Goal: Information Seeking & Learning: Compare options

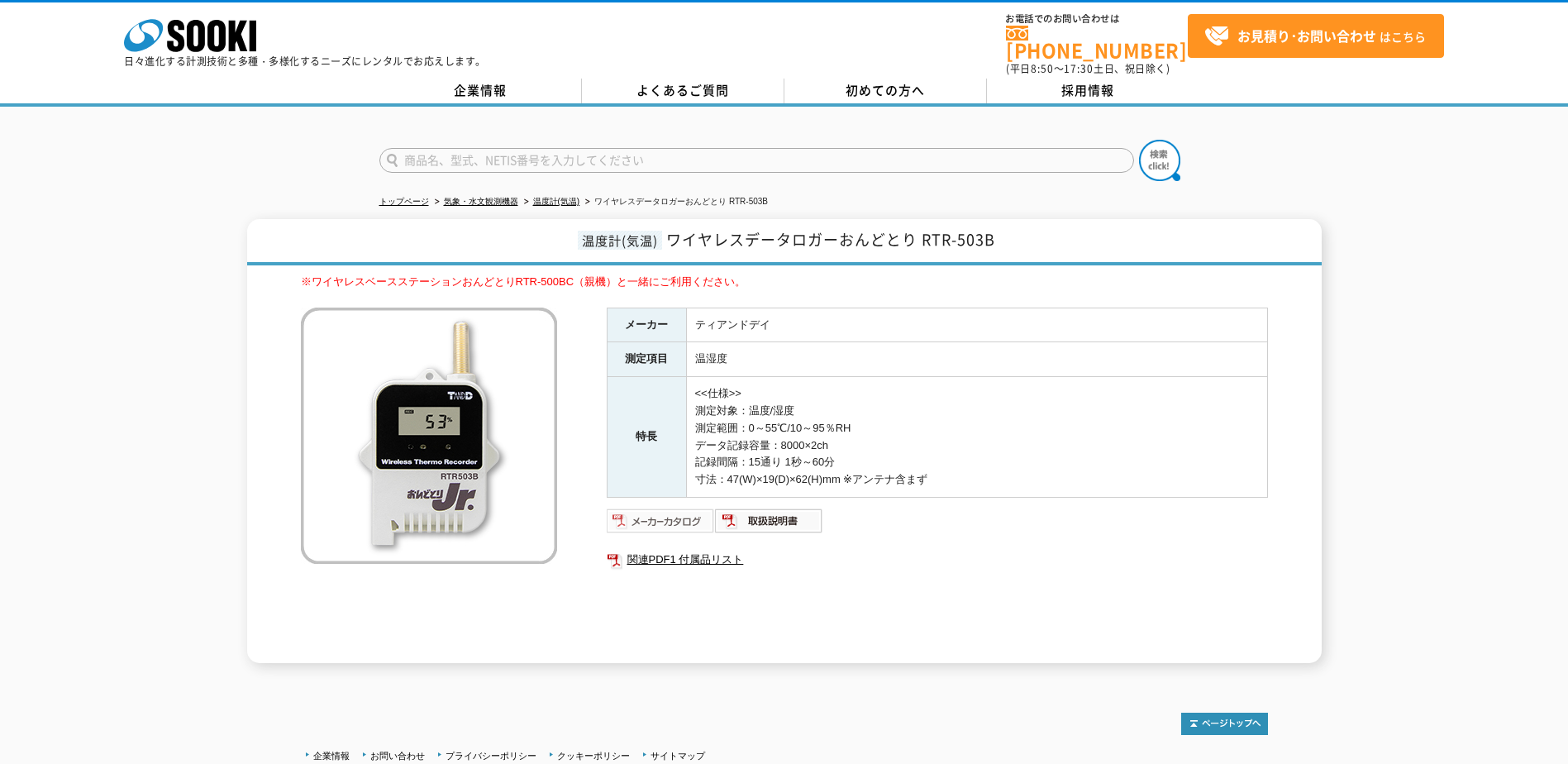
click at [650, 517] on img at bounding box center [661, 520] width 109 height 26
click at [699, 550] on link "関連PDF1 付属品リスト" at bounding box center [938, 560] width 661 height 22
click at [768, 508] on img at bounding box center [770, 520] width 109 height 26
drag, startPoint x: 514, startPoint y: 272, endPoint x: 580, endPoint y: 272, distance: 66.0
click at [580, 274] on p "※ワイヤレスベースステーションおんどとりRTR-500BC（親機）と一緒にご利用ください。" at bounding box center [784, 282] width 967 height 17
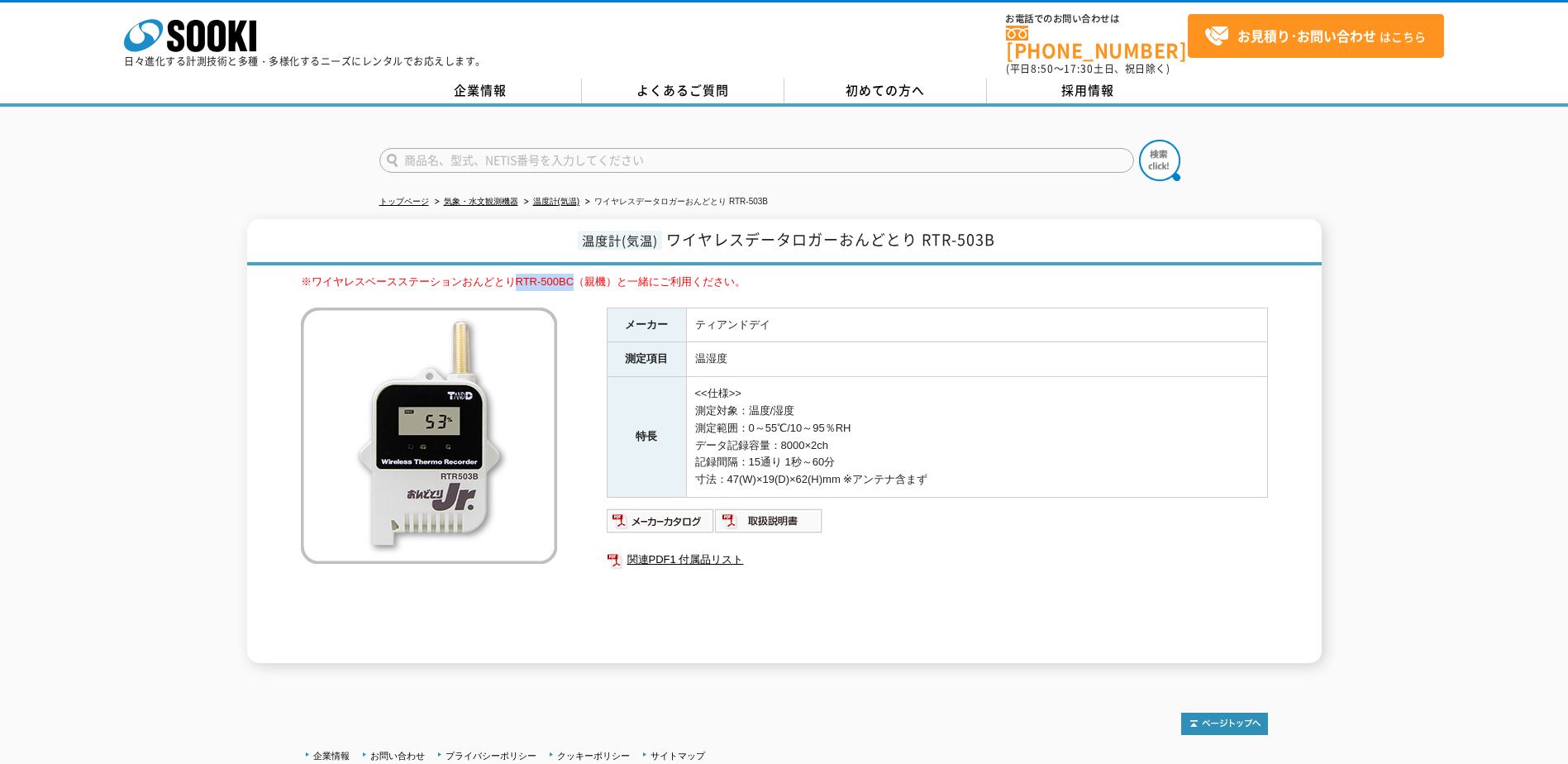
drag, startPoint x: 580, startPoint y: 272, endPoint x: 551, endPoint y: 272, distance: 29.0
copy p "RTR-500BC"
paste input "RTR-500BC"
type input "RTR-500BC"
click at [1140, 140] on button at bounding box center [1160, 160] width 42 height 42
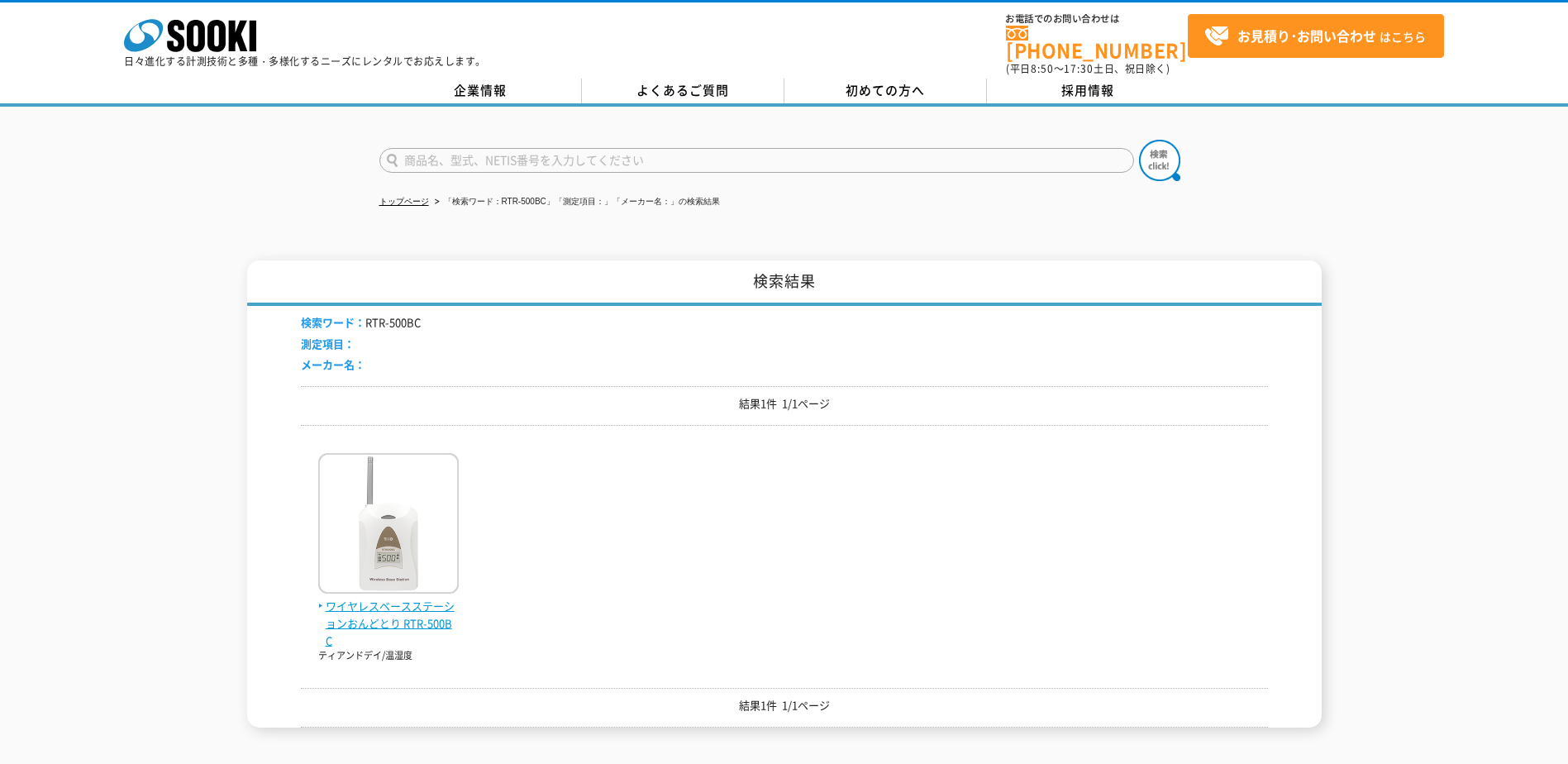
click at [408, 600] on span "ワイヤレスベースステーションおんどとり RTR-500BC" at bounding box center [388, 624] width 140 height 52
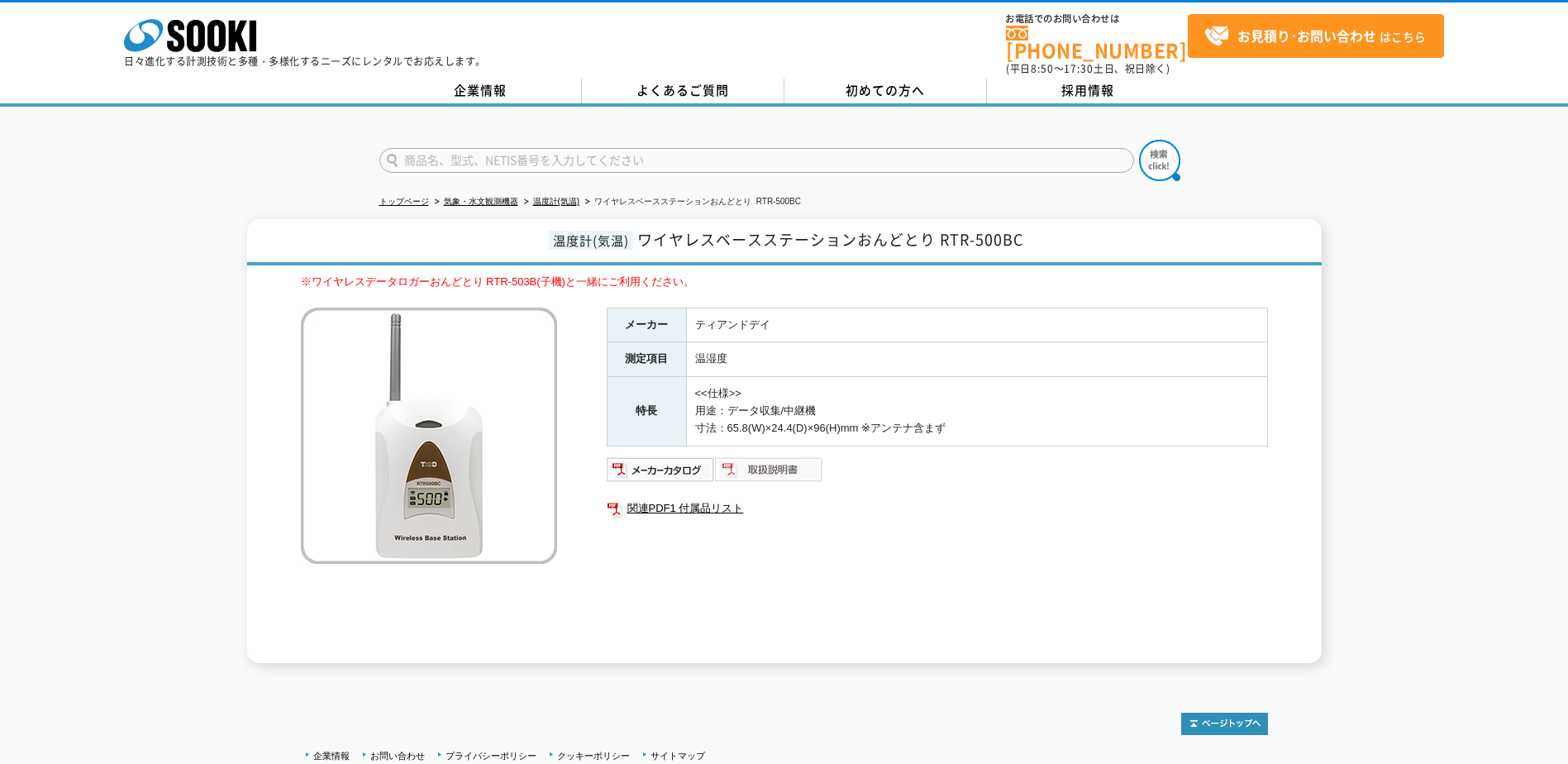
click at [784, 457] on img at bounding box center [770, 469] width 109 height 26
click at [493, 148] on input "text" at bounding box center [756, 160] width 755 height 24
type input "TR-57"
click at [1140, 140] on button at bounding box center [1160, 160] width 42 height 42
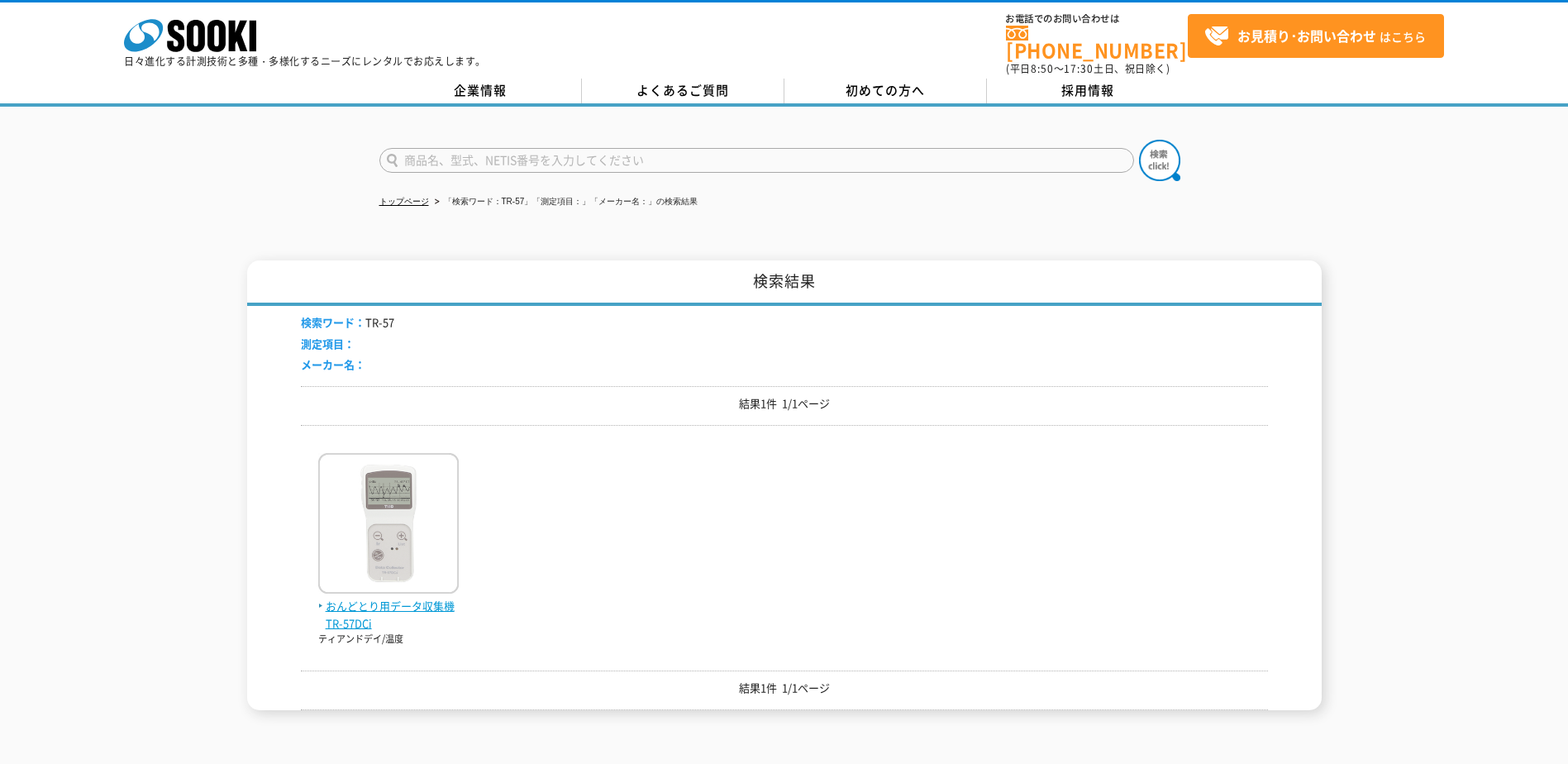
click at [347, 610] on span "おんどとり用データ収集機 TR-57DCi" at bounding box center [388, 615] width 140 height 34
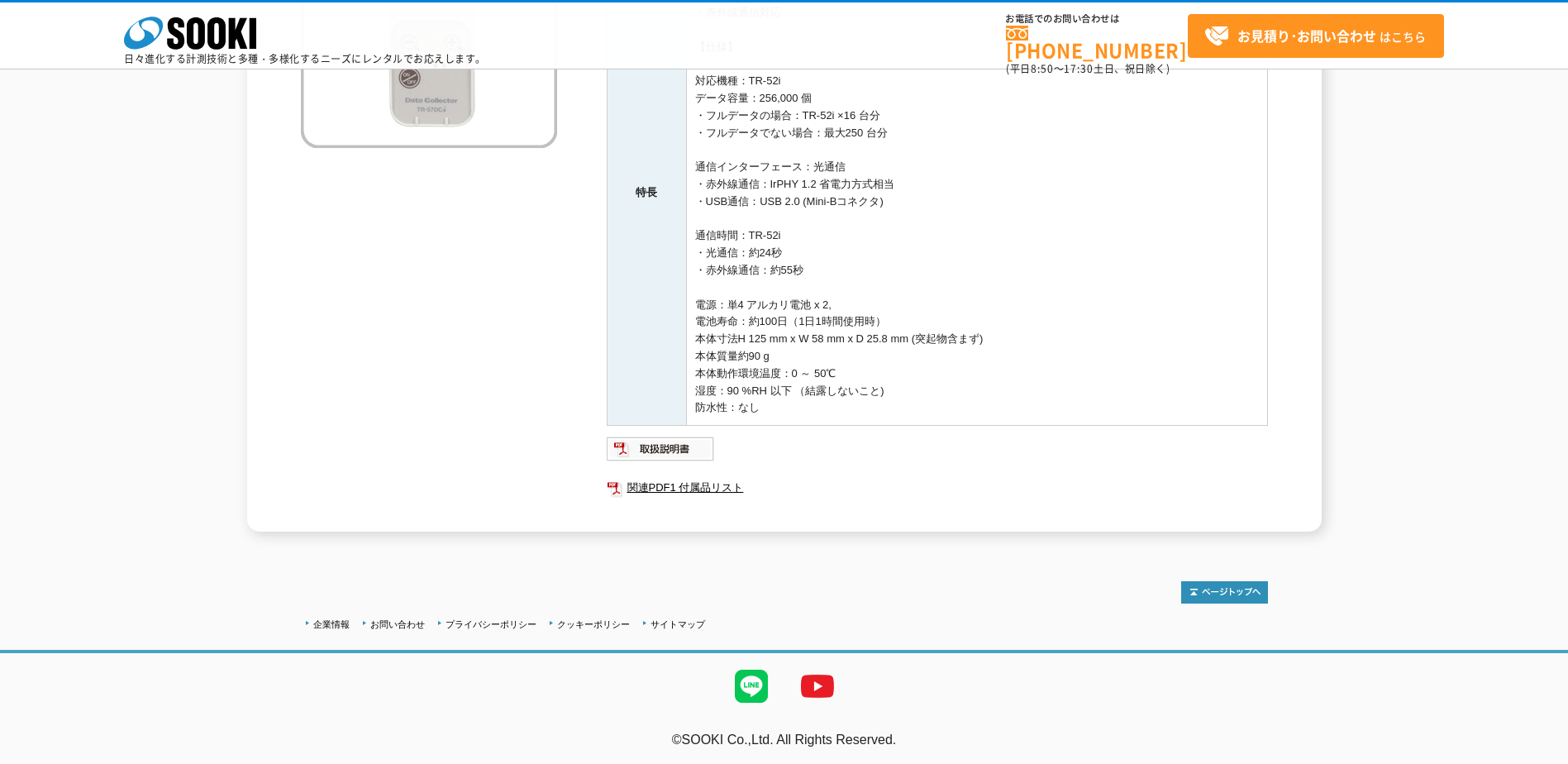
scroll to position [377, 0]
click at [659, 445] on img at bounding box center [661, 447] width 109 height 26
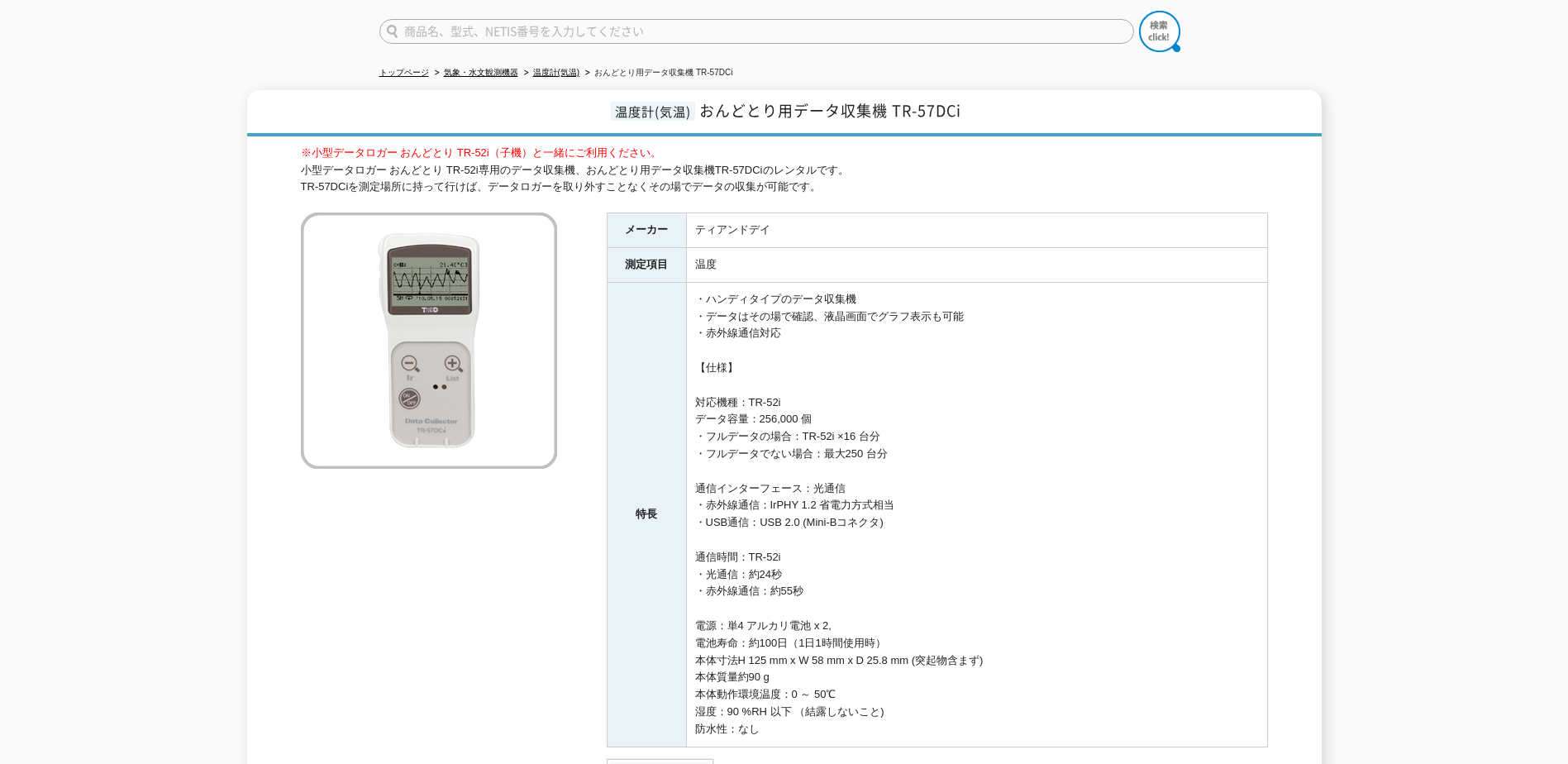
scroll to position [0, 0]
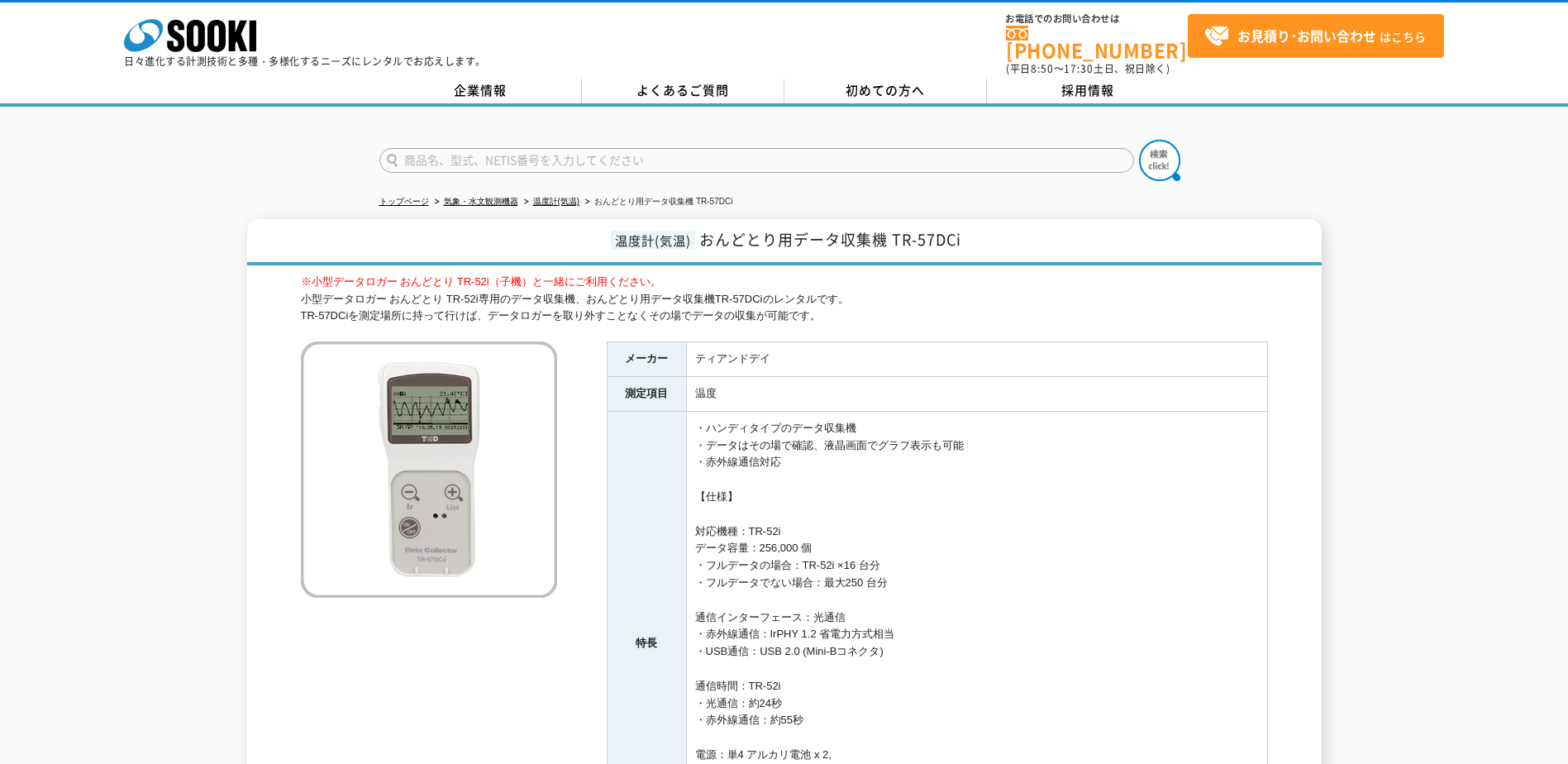
click at [432, 153] on input "text" at bounding box center [756, 160] width 755 height 24
type input "TR-52"
click at [1140, 140] on button at bounding box center [1160, 160] width 42 height 42
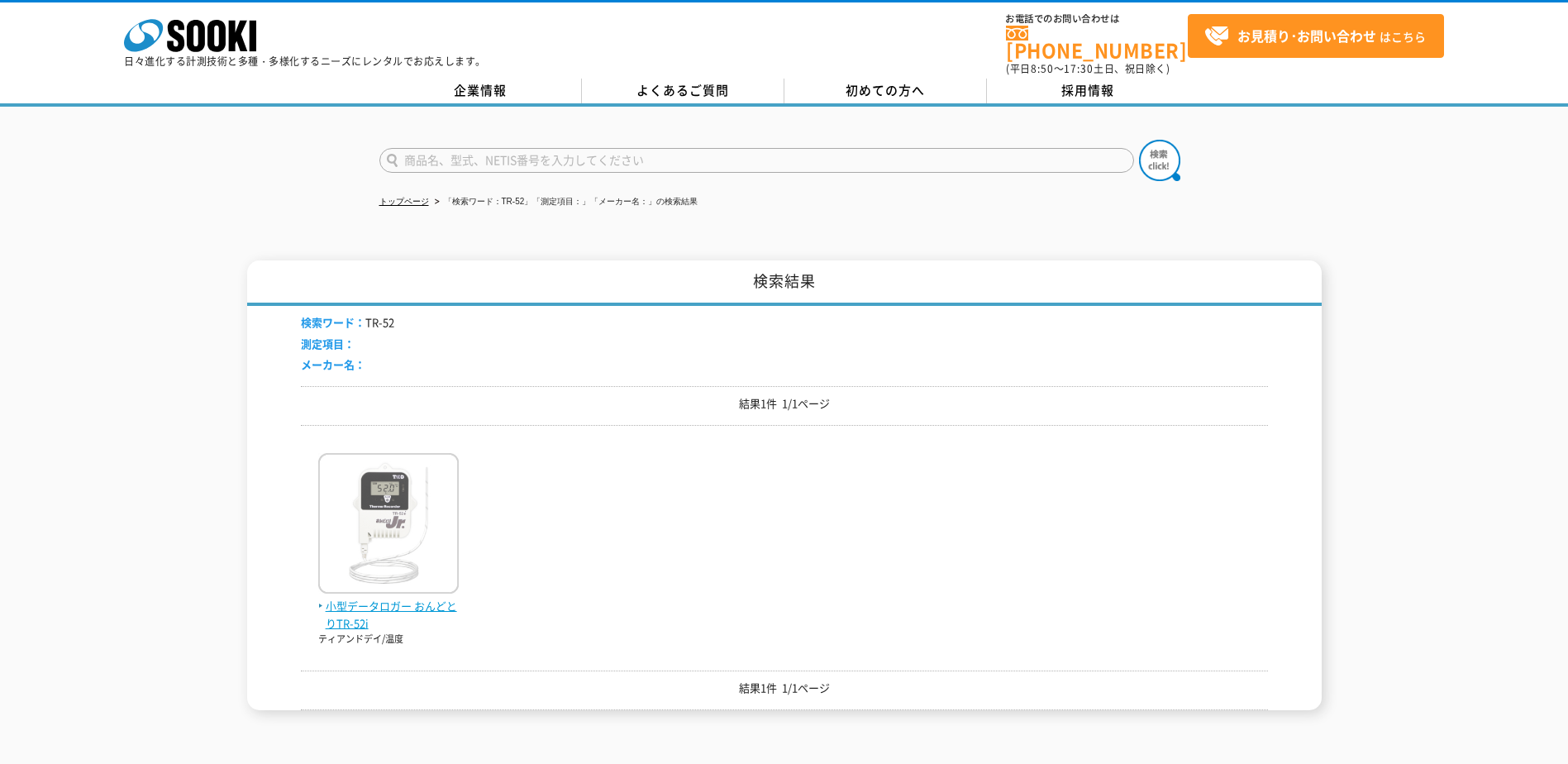
click at [346, 605] on span "小型データロガー おんどとりTR-52i" at bounding box center [388, 615] width 140 height 34
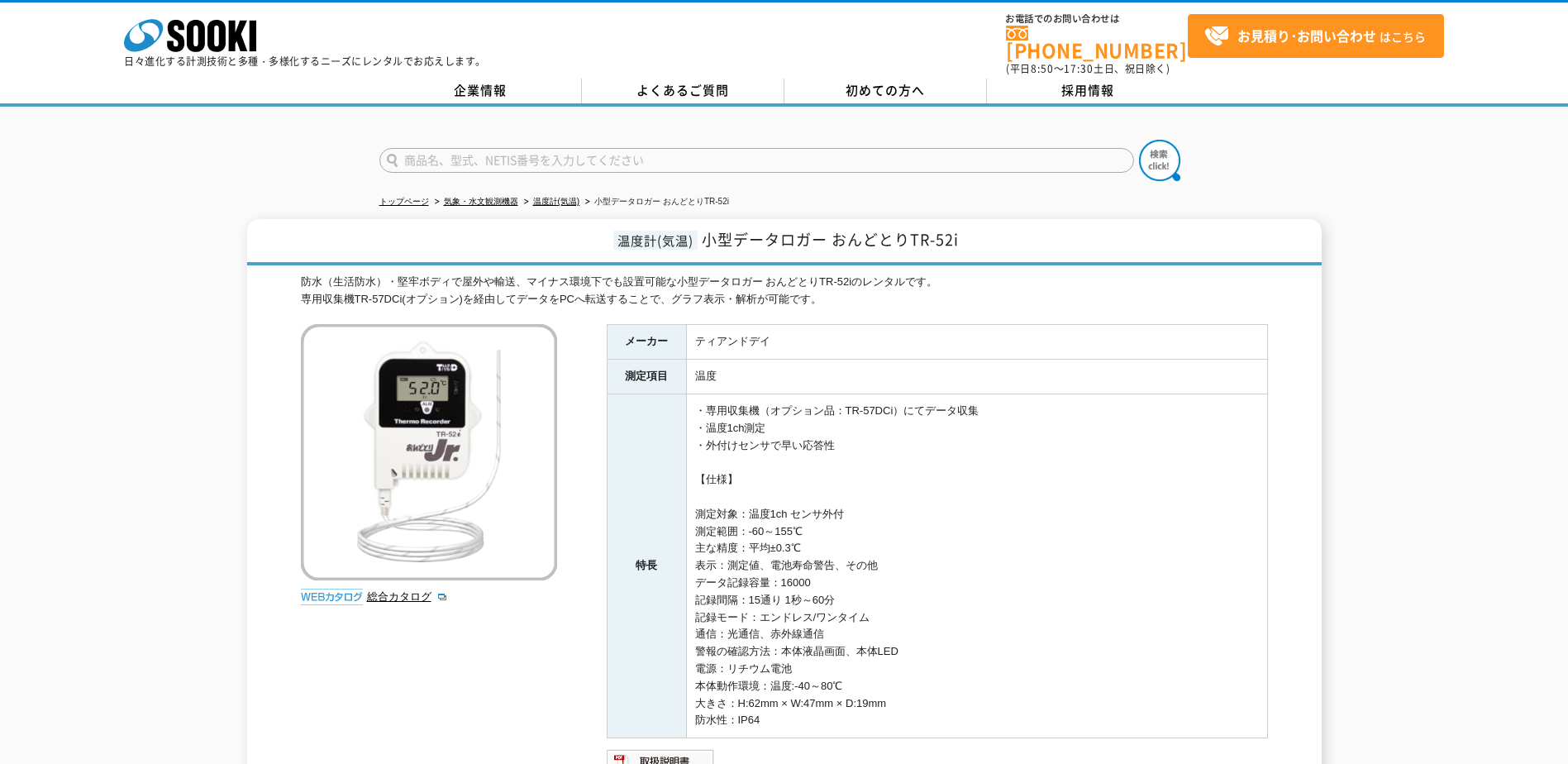
scroll to position [239, 0]
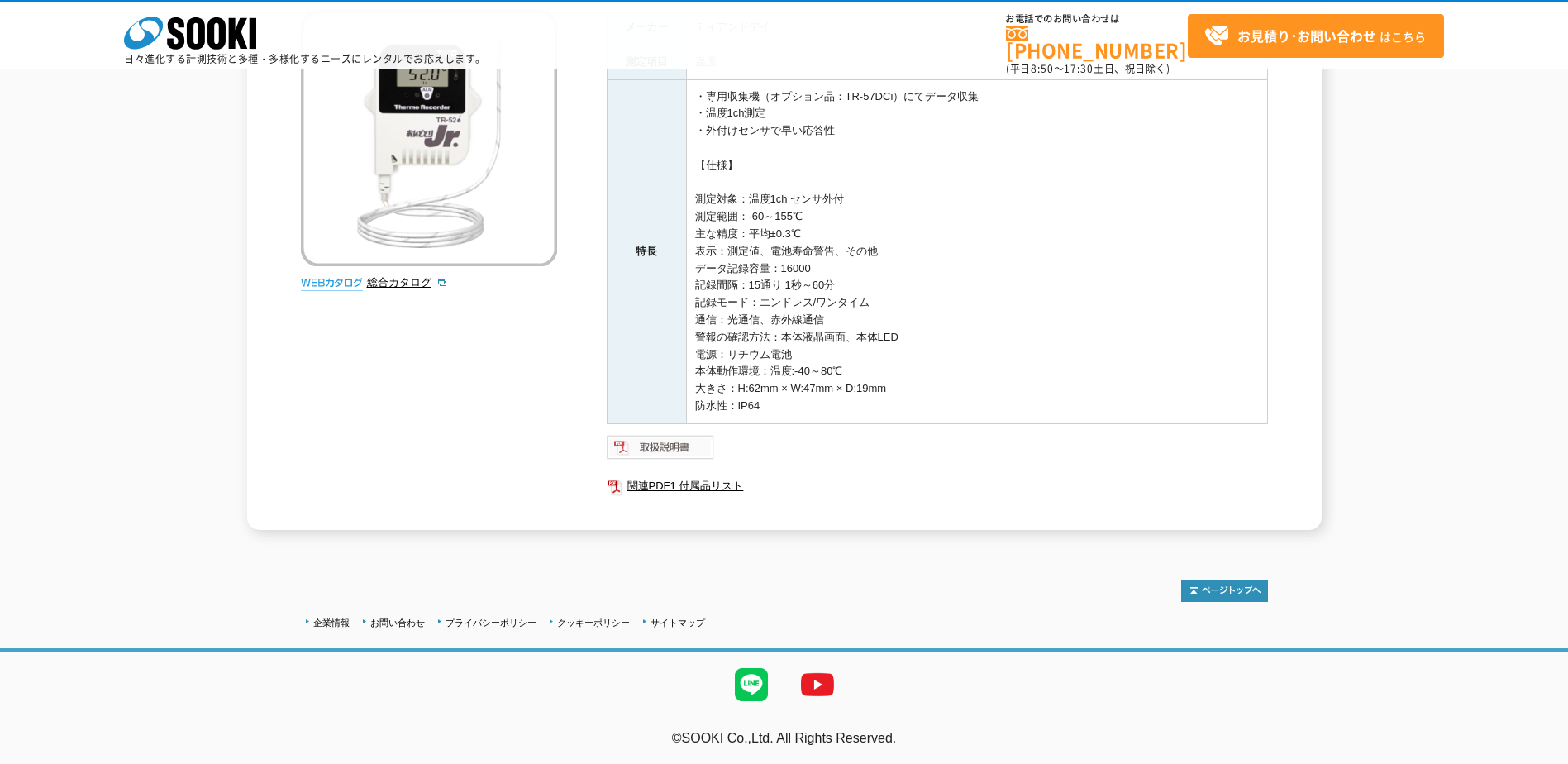
click at [686, 450] on img at bounding box center [661, 447] width 109 height 26
